Goal: Information Seeking & Learning: Learn about a topic

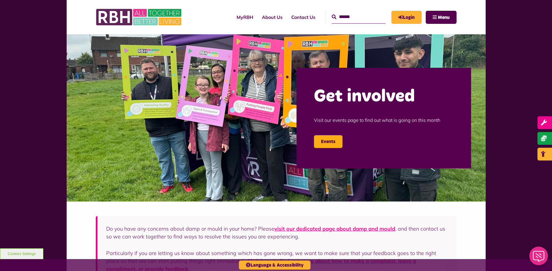
click at [451, 10] on div "MyRBH About Us Contact Us Search Menu" at bounding box center [330, 17] width 253 height 23
click at [447, 15] on span "Menu" at bounding box center [444, 17] width 12 height 5
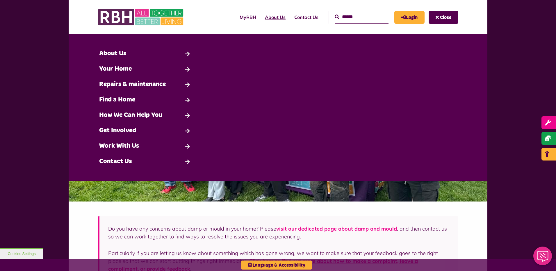
click at [270, 24] on link "About Us" at bounding box center [275, 17] width 29 height 16
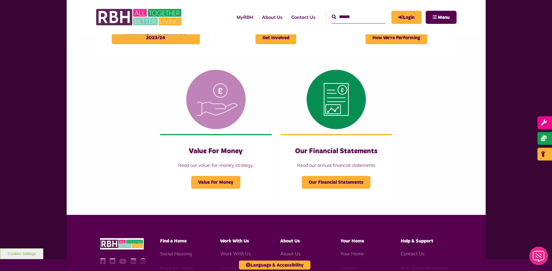
scroll to position [640, 0]
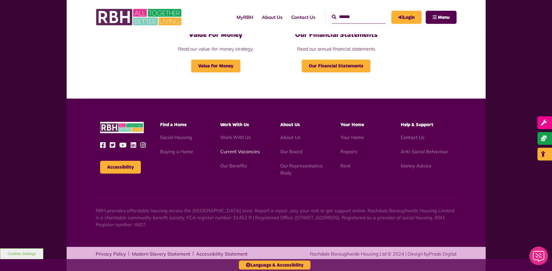
click at [244, 153] on link "Current Vacancies" at bounding box center [240, 152] width 40 height 6
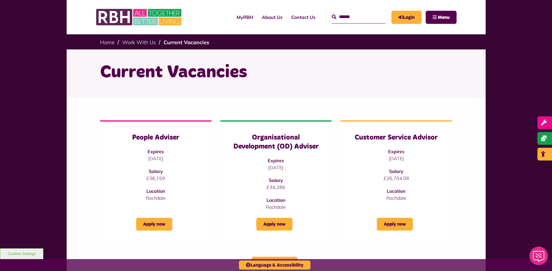
scroll to position [58, 0]
